Goal: Task Accomplishment & Management: Use online tool/utility

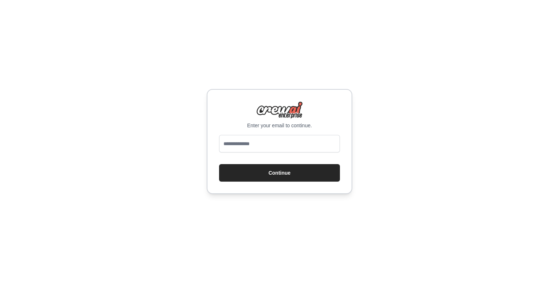
type input "**********"
click at [281, 170] on button "Continue" at bounding box center [279, 172] width 121 height 17
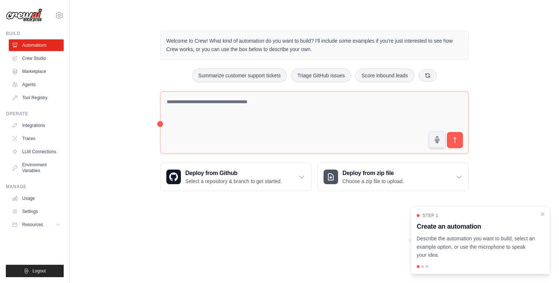
click at [436, 271] on div "Step 1 Create an automation Describe the automation you want to build, select a…" at bounding box center [481, 240] width 140 height 68
click at [422, 265] on div at bounding box center [422, 266] width 3 height 3
drag, startPoint x: 422, startPoint y: 265, endPoint x: 426, endPoint y: 262, distance: 4.7
click at [423, 265] on div at bounding box center [422, 266] width 3 height 3
click at [426, 262] on div "Step 1 Create an automation Describe the automation you want to build, select a…" at bounding box center [481, 240] width 140 height 68
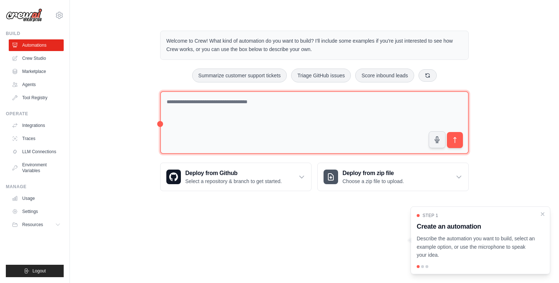
click at [252, 118] on textarea at bounding box center [314, 122] width 309 height 63
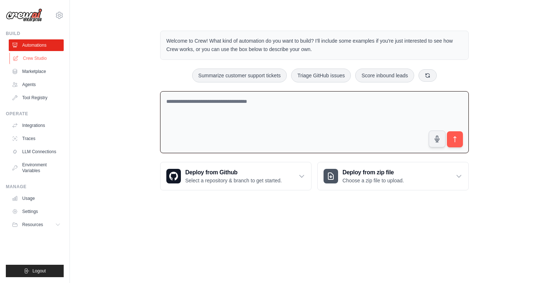
click at [38, 59] on link "Crew Studio" at bounding box center [36, 58] width 55 height 12
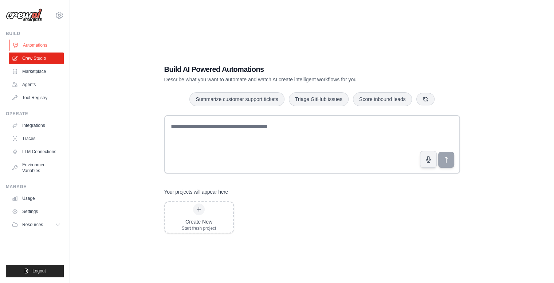
click at [40, 44] on link "Automations" at bounding box center [36, 45] width 55 height 12
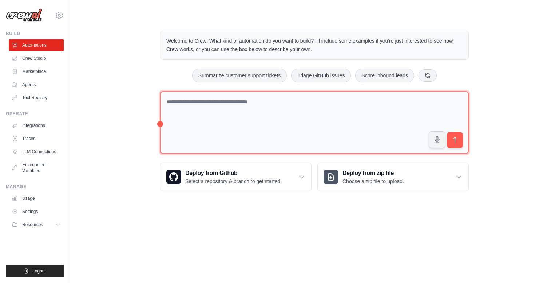
click at [302, 131] on textarea at bounding box center [314, 122] width 309 height 63
click at [253, 135] on textarea at bounding box center [314, 122] width 309 height 63
click at [254, 135] on textarea at bounding box center [314, 122] width 309 height 63
click at [265, 132] on textarea at bounding box center [314, 122] width 309 height 63
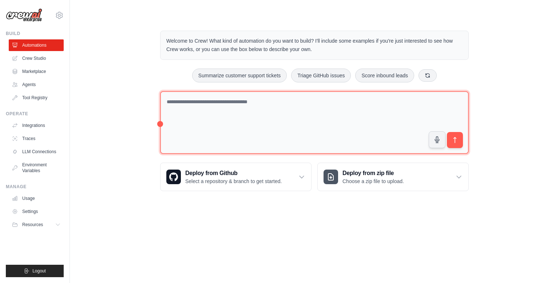
click at [265, 132] on textarea at bounding box center [314, 122] width 309 height 63
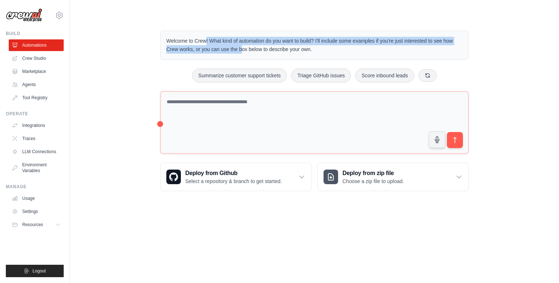
drag, startPoint x: 154, startPoint y: 38, endPoint x: 208, endPoint y: 53, distance: 56.6
click at [208, 53] on div "Welcome to Crew! What kind of automation do you want to build? I'll include som…" at bounding box center [315, 110] width 466 height 183
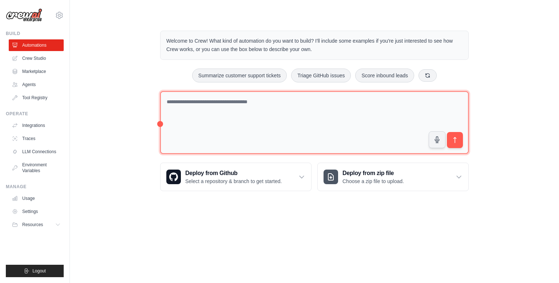
click at [295, 105] on textarea at bounding box center [314, 122] width 309 height 63
type textarea "**********"
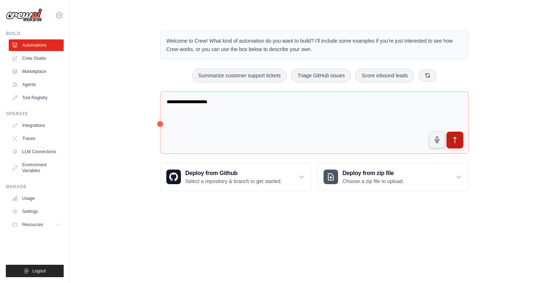
click at [457, 136] on icon "submit" at bounding box center [455, 140] width 8 height 8
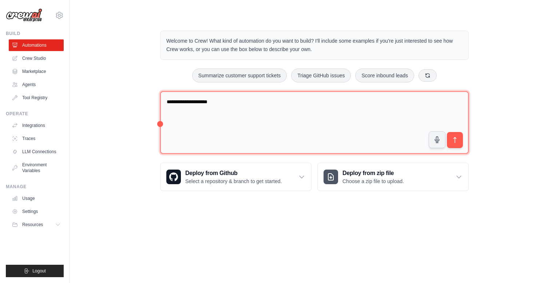
click at [227, 111] on textarea "**********" at bounding box center [314, 122] width 309 height 63
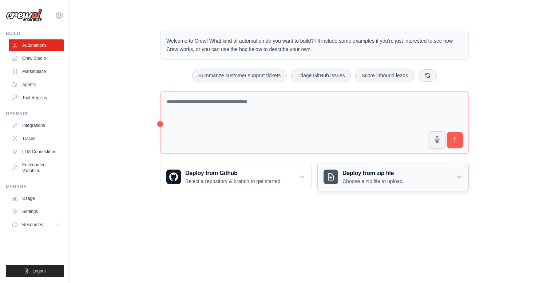
click at [446, 179] on div "Deploy from zip file Choose a zip file to upload." at bounding box center [393, 177] width 151 height 28
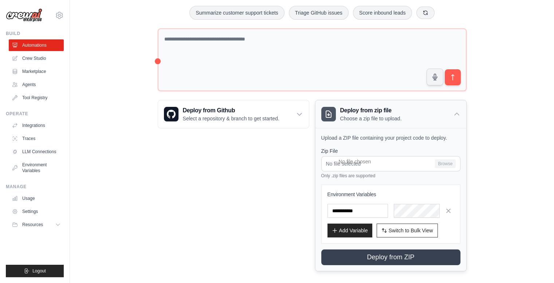
scroll to position [68, 0]
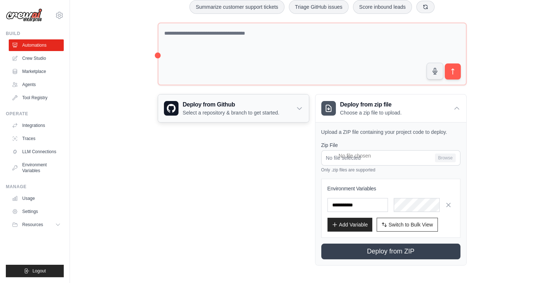
click at [230, 110] on p "Select a repository & branch to get started." at bounding box center [231, 112] width 96 height 7
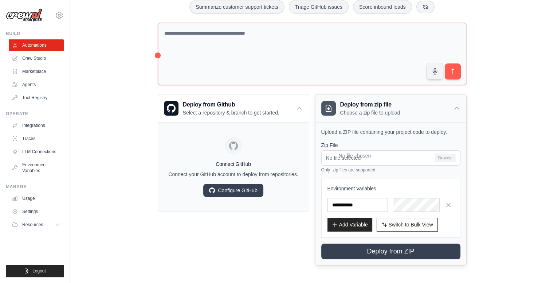
click at [382, 118] on div "Deploy from zip file Choose a zip file to upload." at bounding box center [390, 108] width 151 height 28
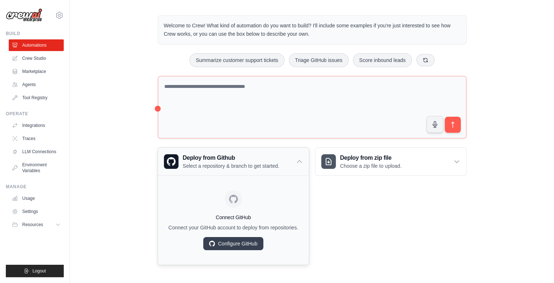
click at [304, 161] on div "Deploy from Github Select a repository & branch to get started." at bounding box center [233, 161] width 151 height 28
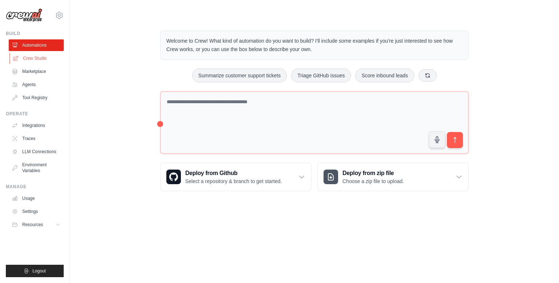
click at [29, 60] on link "Crew Studio" at bounding box center [36, 58] width 55 height 12
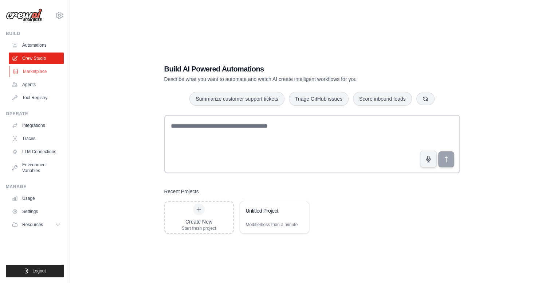
click at [30, 74] on link "Marketplace" at bounding box center [36, 72] width 55 height 12
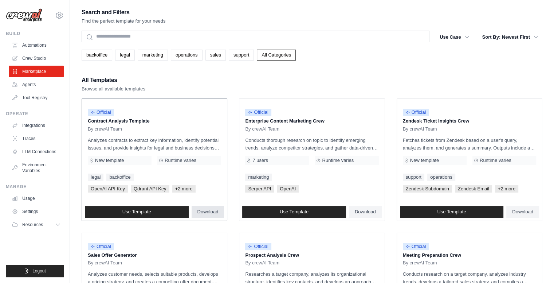
click at [213, 209] on span "Download" at bounding box center [207, 212] width 21 height 6
click at [190, 58] on link "operations" at bounding box center [187, 55] width 32 height 11
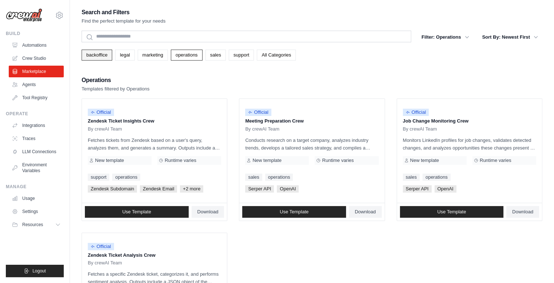
click at [90, 57] on link "backoffice" at bounding box center [97, 55] width 31 height 11
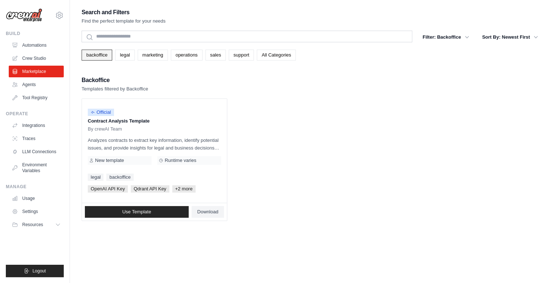
click at [105, 53] on link "backoffice" at bounding box center [97, 55] width 31 height 11
click at [116, 54] on link "legal" at bounding box center [124, 55] width 19 height 11
click at [151, 54] on link "marketing" at bounding box center [153, 55] width 30 height 11
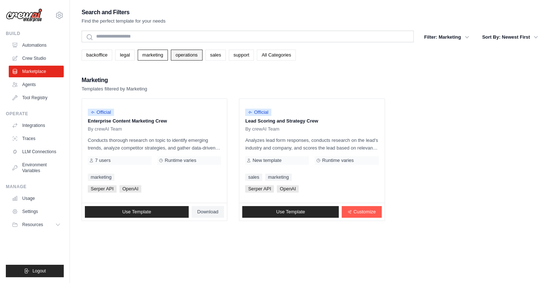
click at [199, 55] on link "operations" at bounding box center [187, 55] width 32 height 11
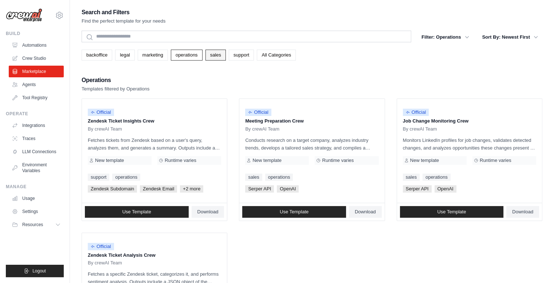
click at [223, 56] on link "sales" at bounding box center [215, 55] width 20 height 11
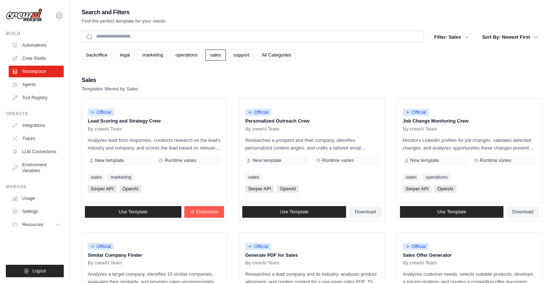
click at [223, 56] on link "sales" at bounding box center [215, 55] width 20 height 11
click at [236, 55] on link "support" at bounding box center [241, 55] width 25 height 11
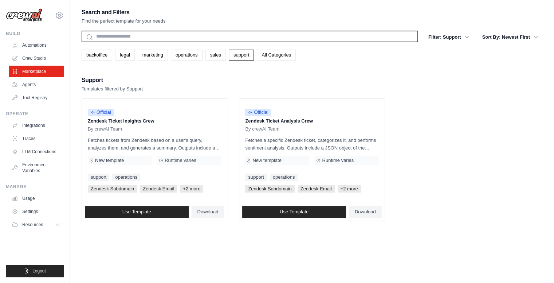
click at [106, 41] on input "text" at bounding box center [250, 37] width 336 height 12
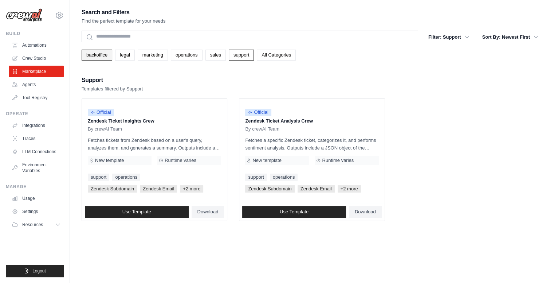
click at [104, 53] on link "backoffice" at bounding box center [97, 55] width 31 height 11
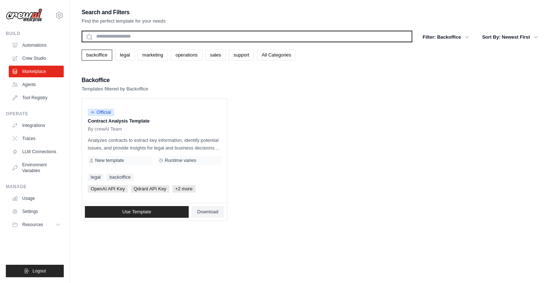
click at [119, 37] on input "text" at bounding box center [247, 37] width 331 height 12
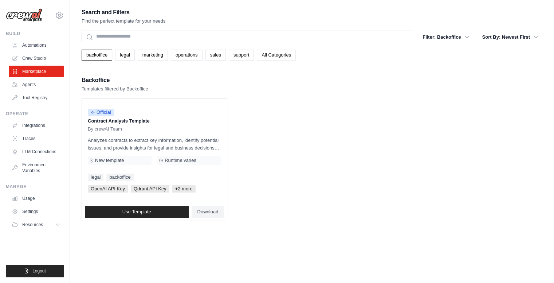
click at [265, 59] on link "All Categories" at bounding box center [276, 55] width 39 height 11
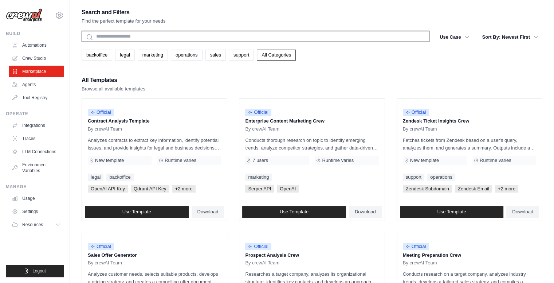
click at [155, 35] on input "text" at bounding box center [256, 37] width 348 height 12
type input "*"
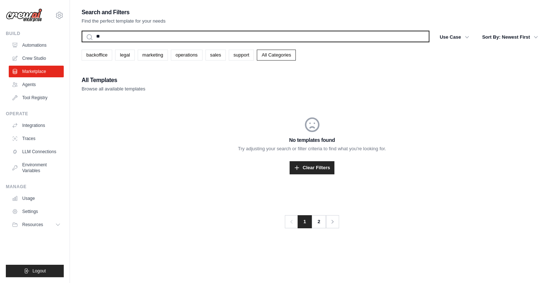
type input "*"
type input "*********"
click at [81, 42] on button "Search" at bounding box center [81, 42] width 0 height 0
click at [122, 39] on input "*********" at bounding box center [256, 37] width 348 height 12
